Goal: Task Accomplishment & Management: Manage account settings

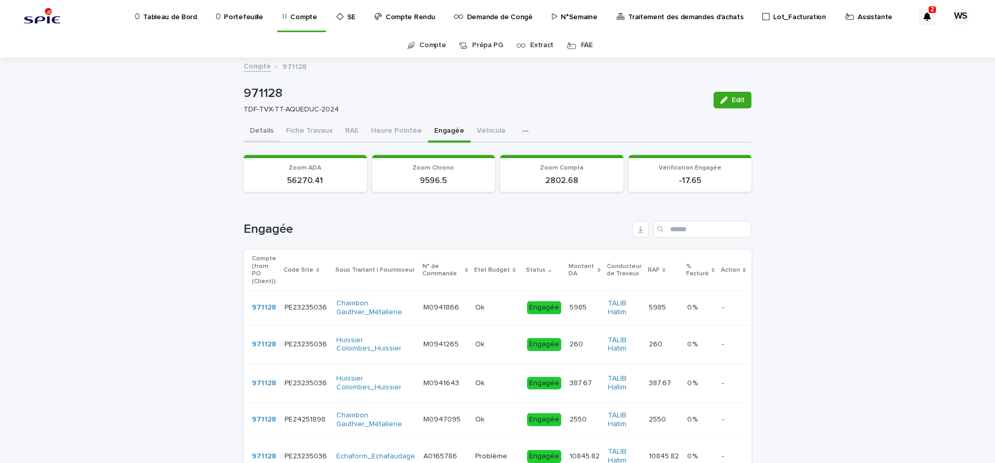
click at [257, 129] on button "Details" at bounding box center [262, 132] width 36 height 22
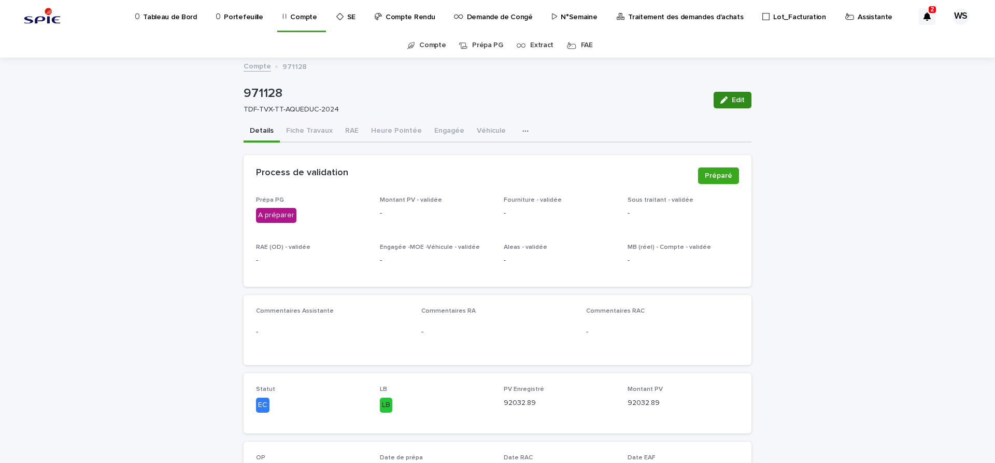
click at [738, 103] on span "Edit" at bounding box center [738, 99] width 13 height 7
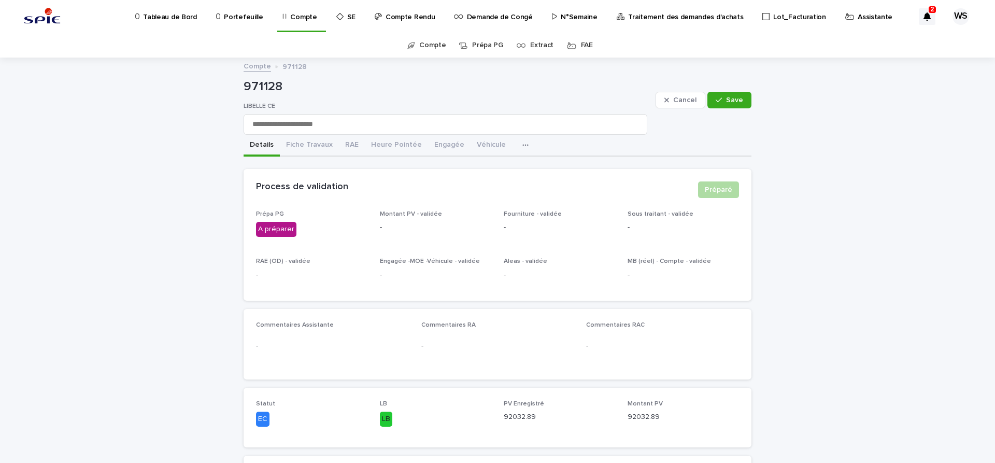
scroll to position [174, 0]
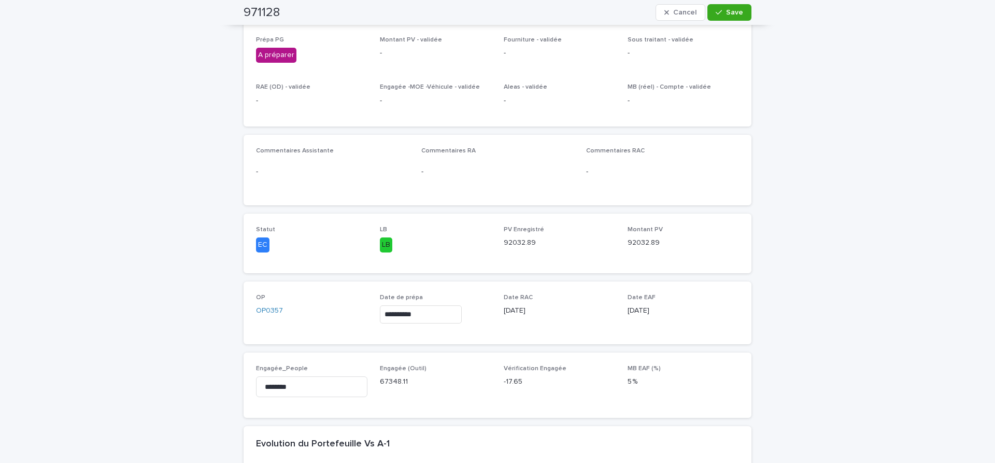
click at [477, 315] on div "**********" at bounding box center [435, 314] width 111 height 18
click at [451, 316] on input "**********" at bounding box center [421, 314] width 82 height 18
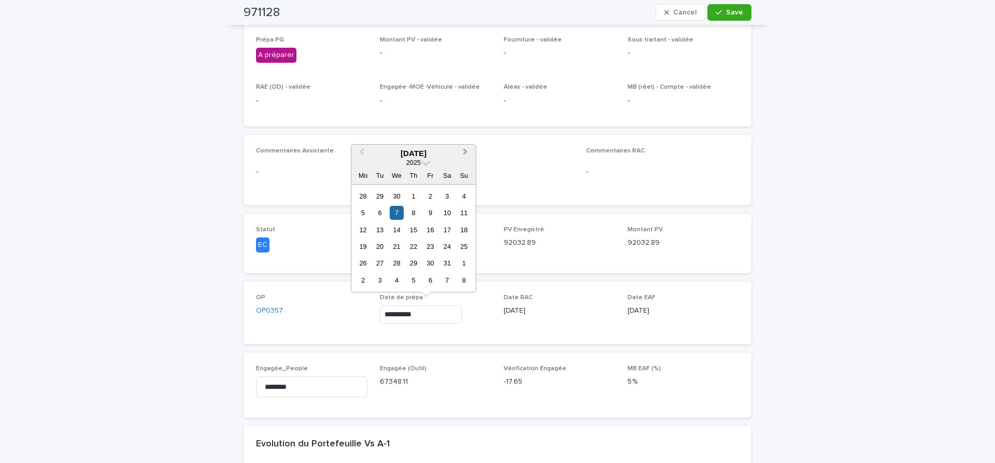
click at [466, 150] on button "Next Month" at bounding box center [466, 154] width 17 height 17
click at [383, 244] on div "19" at bounding box center [380, 246] width 14 height 14
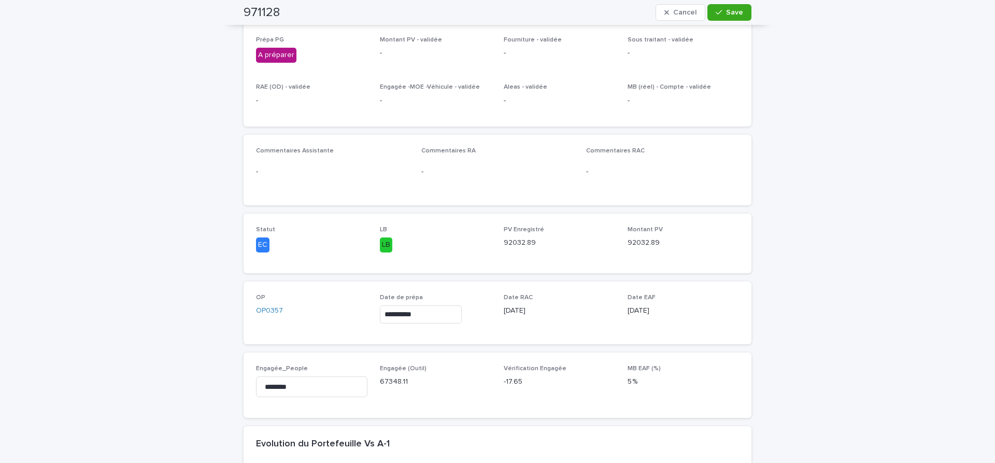
type input "**********"
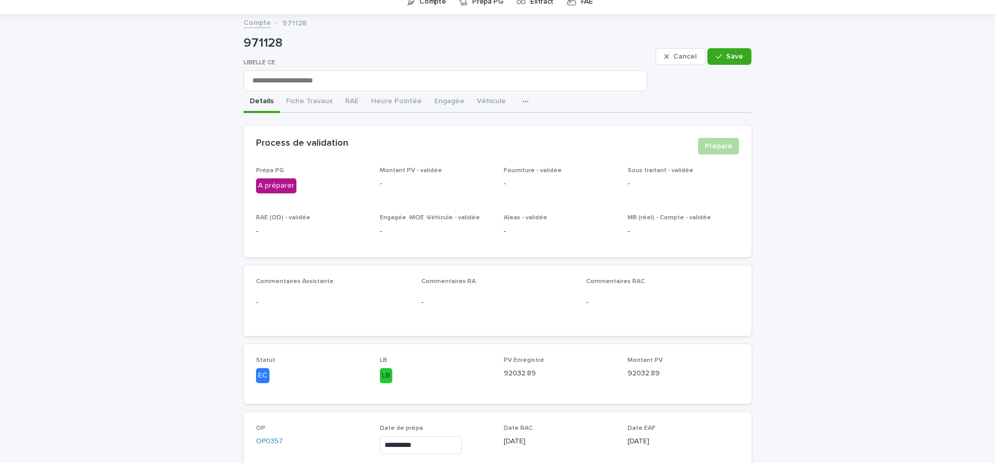
scroll to position [0, 0]
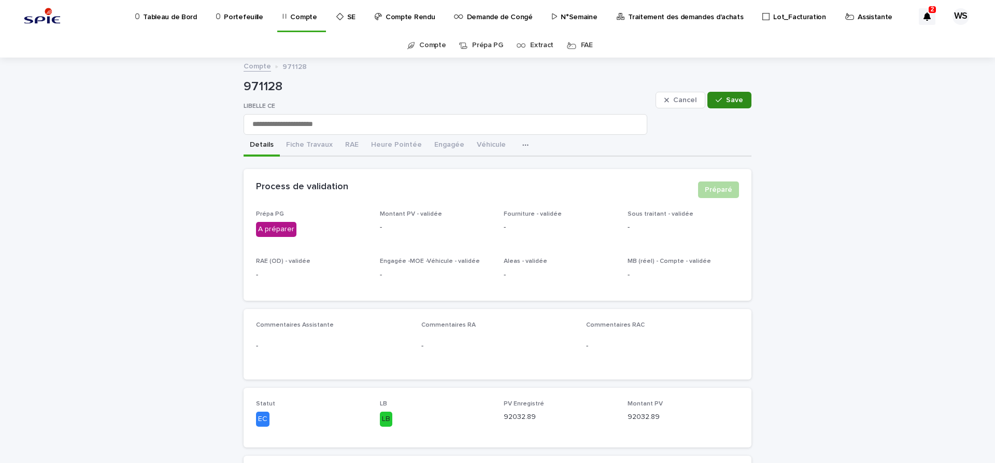
click at [744, 102] on button "Save" at bounding box center [729, 100] width 44 height 17
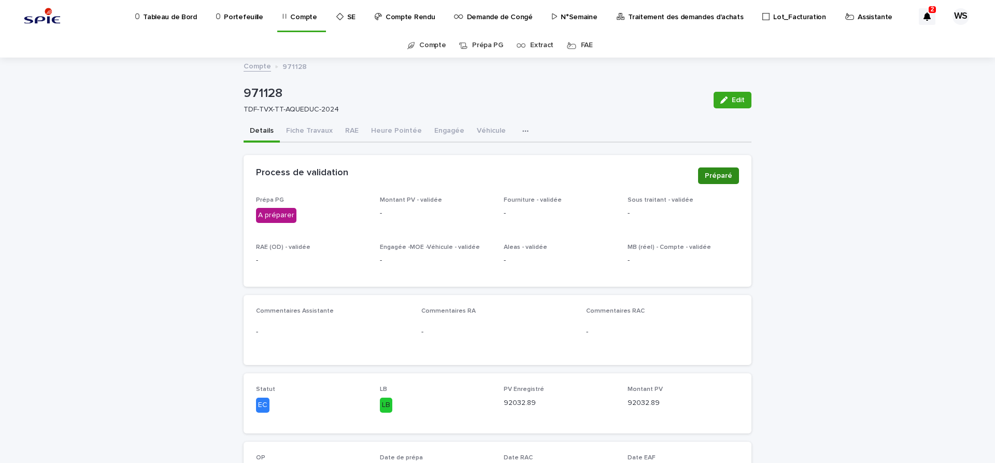
click at [726, 177] on span "Préparé" at bounding box center [718, 176] width 27 height 10
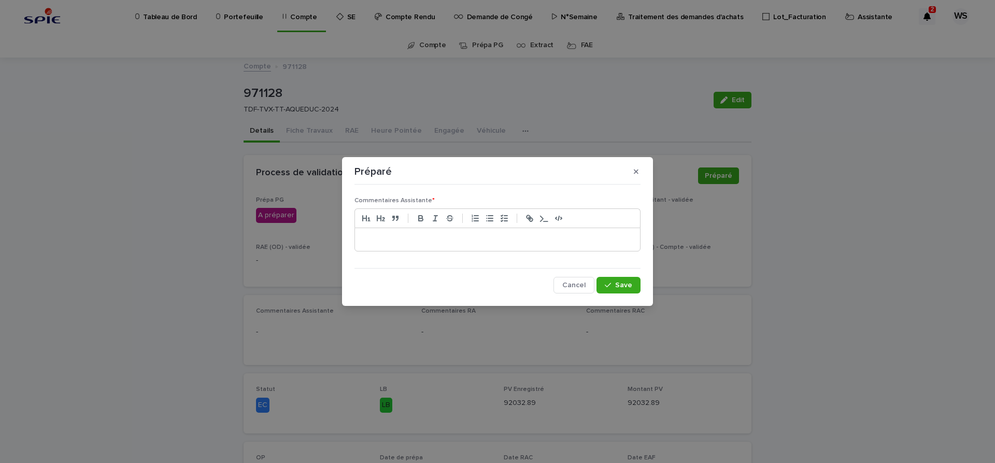
click at [386, 242] on p at bounding box center [497, 239] width 269 height 10
click at [625, 285] on span "Save" at bounding box center [623, 284] width 17 height 7
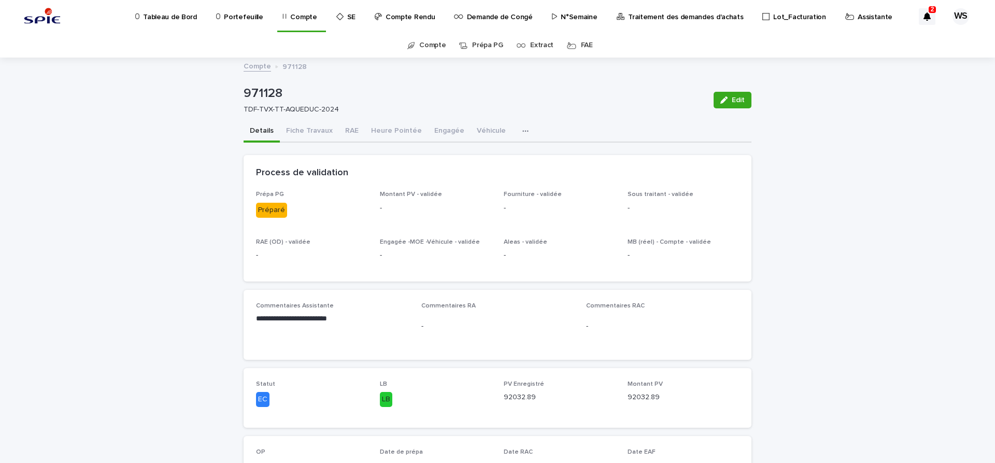
click at [858, 15] on p "Assistante" at bounding box center [875, 11] width 35 height 22
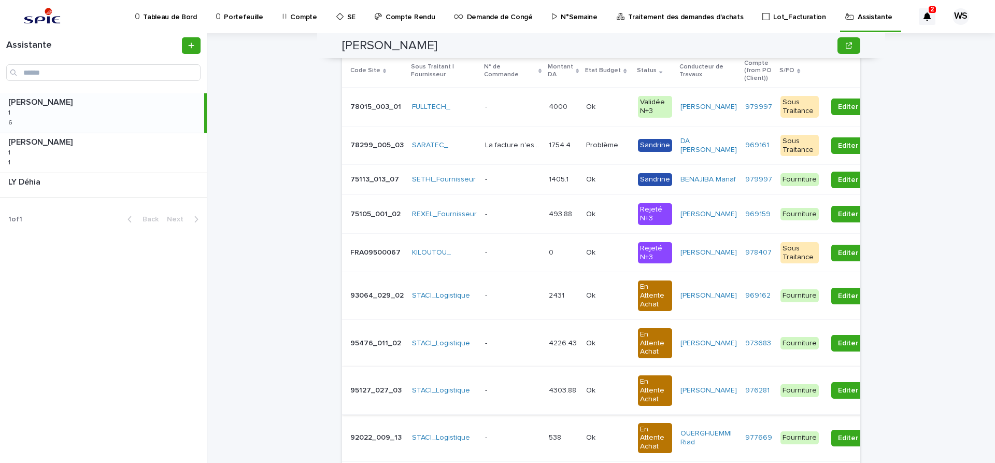
scroll to position [87, 0]
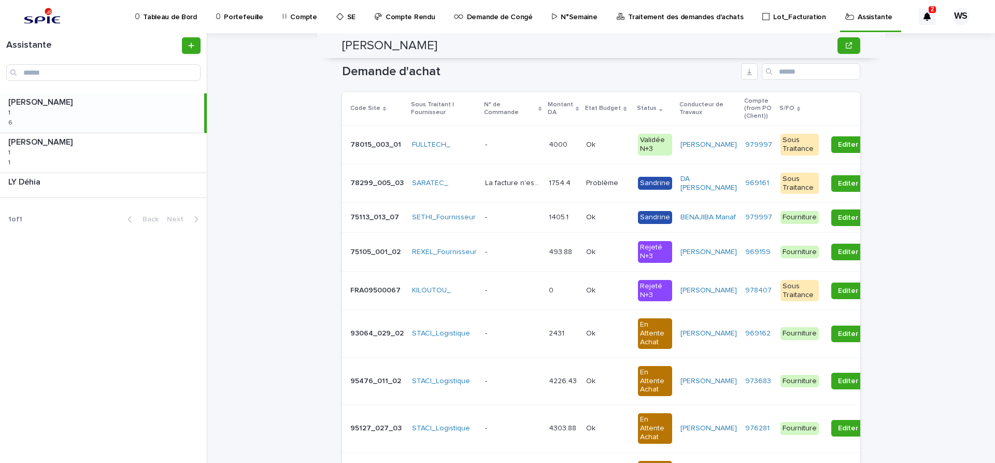
click at [522, 224] on div "- -" at bounding box center [512, 217] width 55 height 17
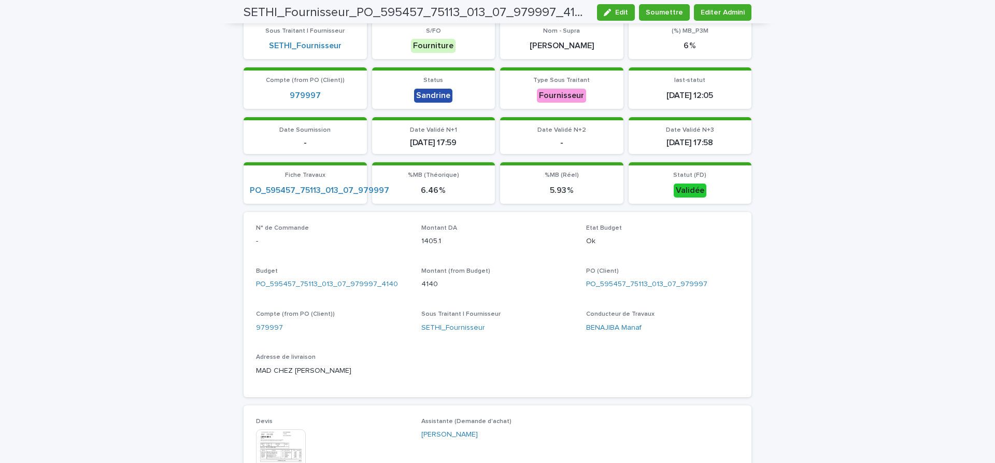
scroll to position [348, 0]
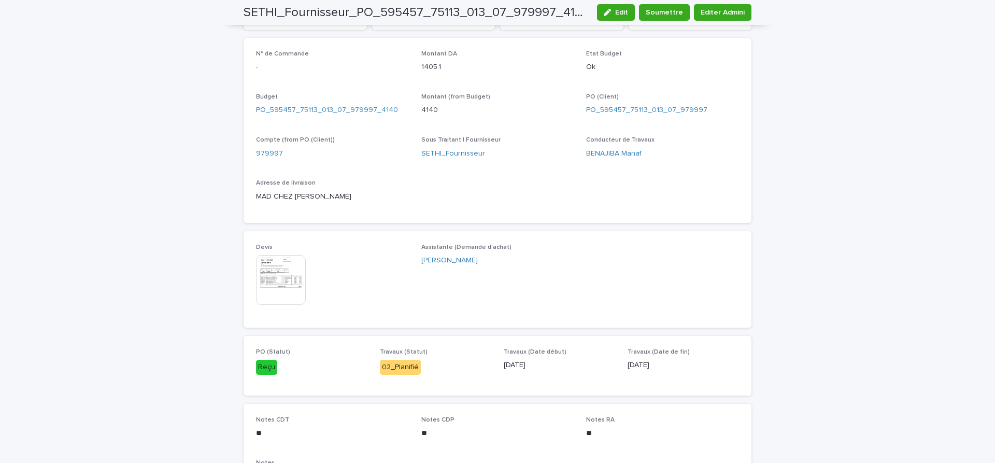
click at [291, 278] on img at bounding box center [281, 280] width 50 height 50
